Goal: Check status: Check status

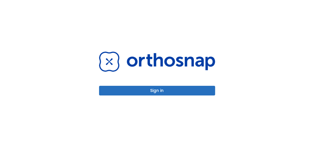
click at [177, 91] on button "Sign in" at bounding box center [157, 91] width 116 height 10
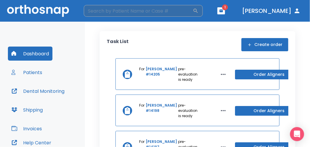
click at [129, 13] on input "search" at bounding box center [138, 11] width 109 height 12
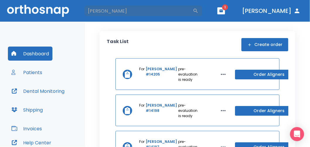
type input "[PERSON_NAME]"
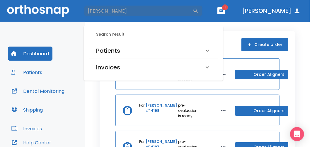
click at [109, 49] on h6 "Patients" at bounding box center [108, 50] width 24 height 9
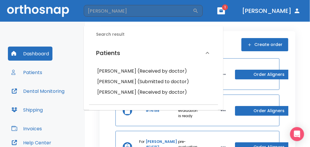
click at [116, 83] on h6 "[PERSON_NAME] (Submitted to doctor)" at bounding box center [153, 82] width 112 height 8
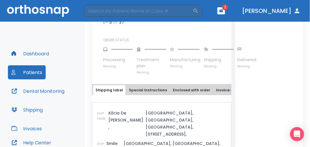
scroll to position [351, 0]
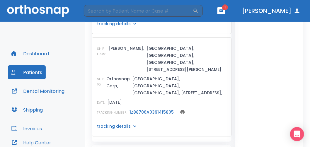
scroll to position [422, 0]
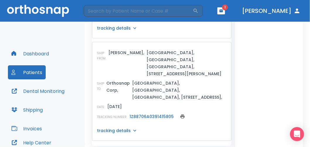
click at [124, 128] on p "tracking details" at bounding box center [114, 131] width 34 height 6
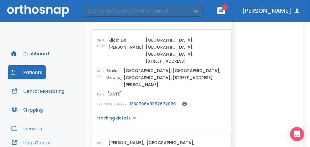
scroll to position [364, 0]
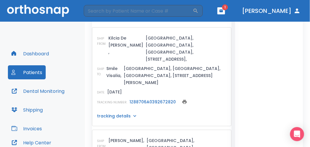
click at [155, 99] on link "1Z88706A0392672820" at bounding box center [152, 102] width 46 height 6
